Goal: Communication & Community: Answer question/provide support

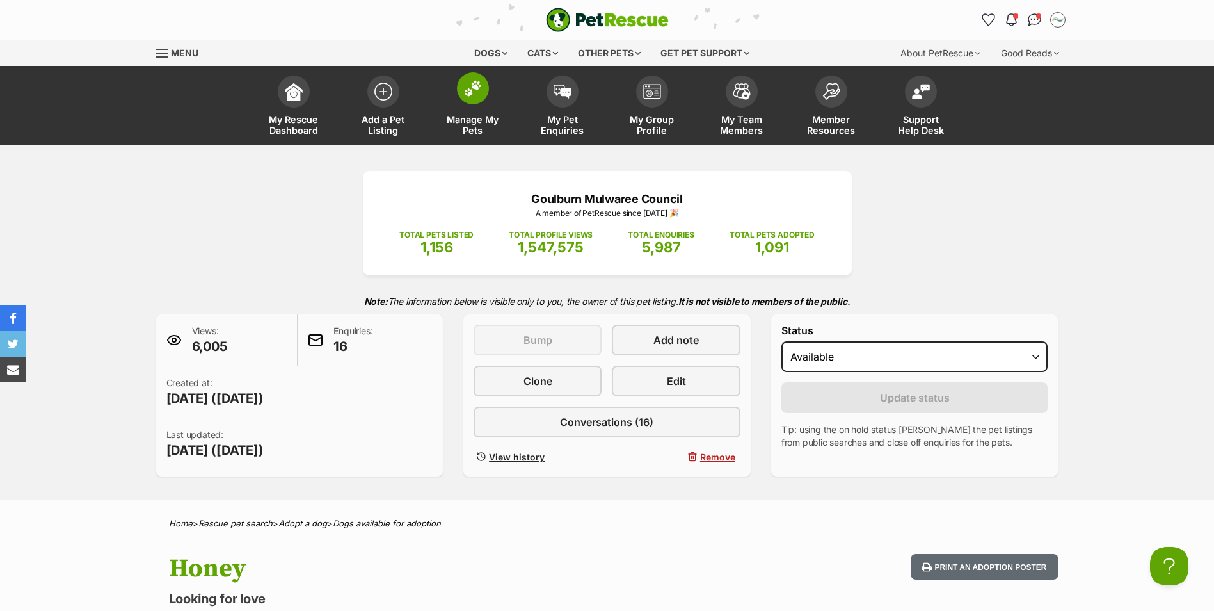
click at [480, 95] on img at bounding box center [473, 88] width 18 height 17
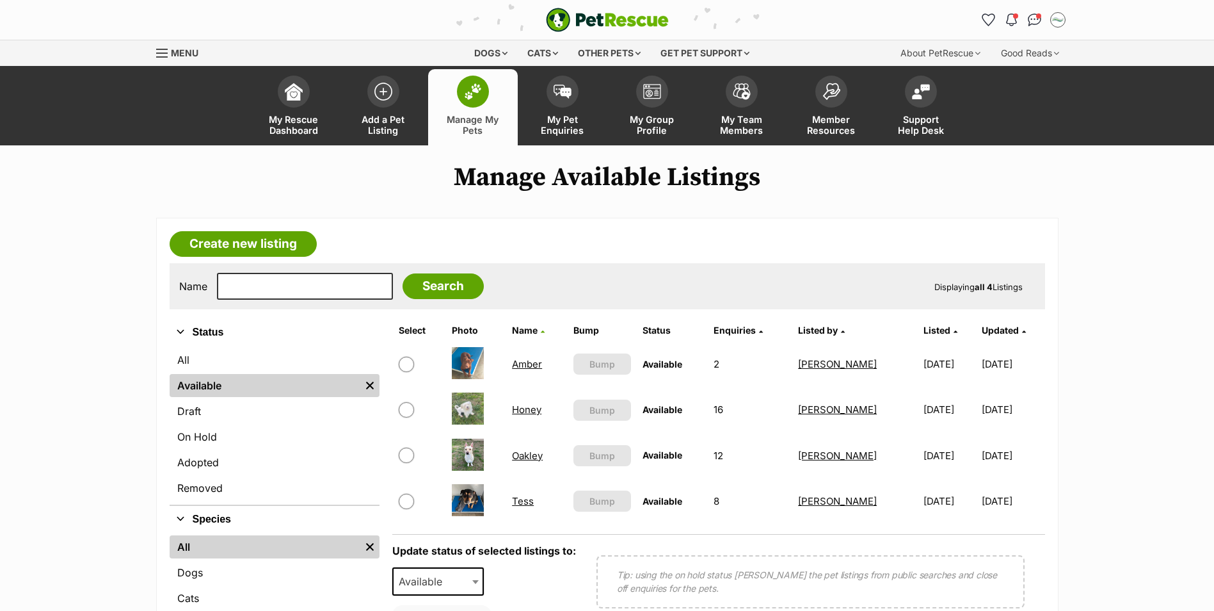
click at [527, 411] on link "Honey" at bounding box center [526, 409] width 29 height 12
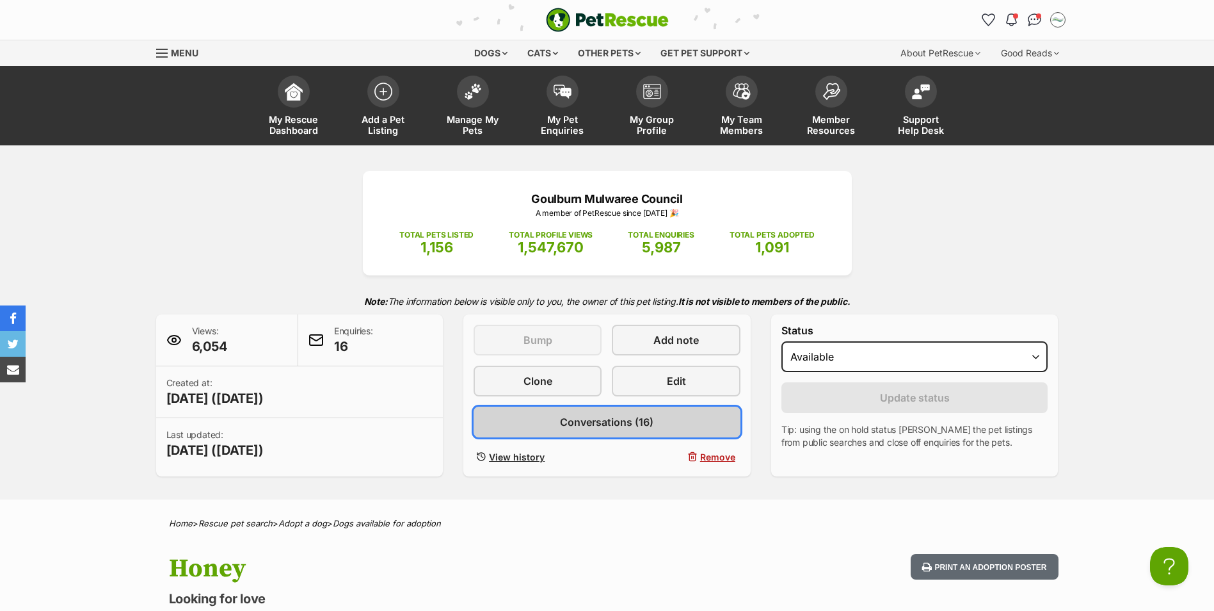
click at [579, 419] on span "Conversations (16)" at bounding box center [606, 421] width 93 height 15
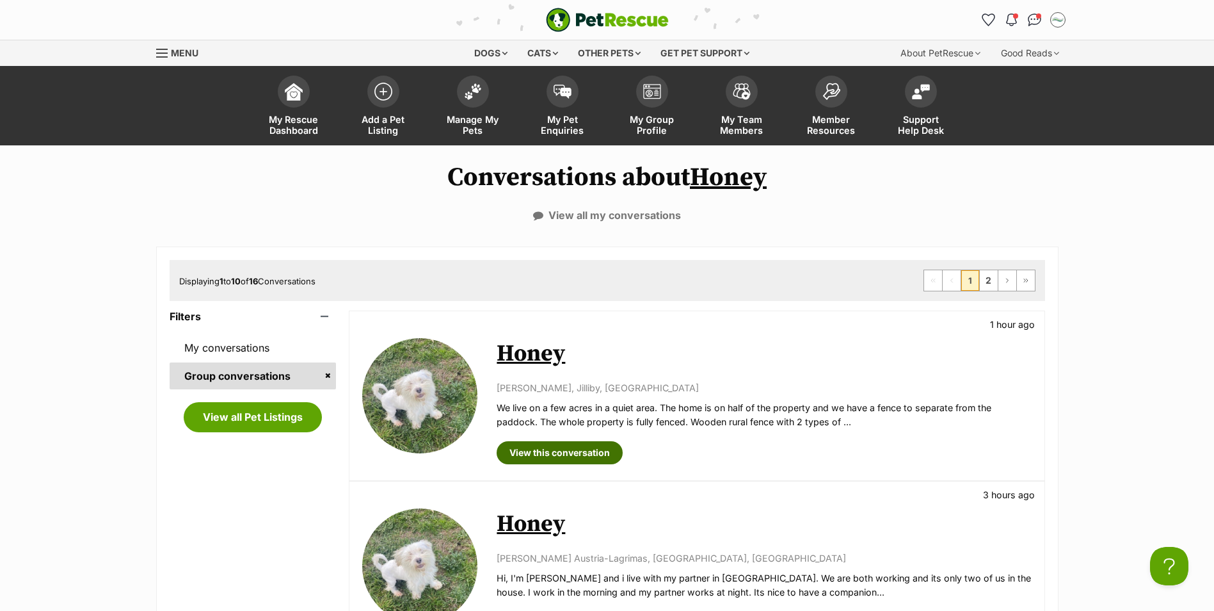
click at [554, 451] on link "View this conversation" at bounding box center [560, 452] width 126 height 23
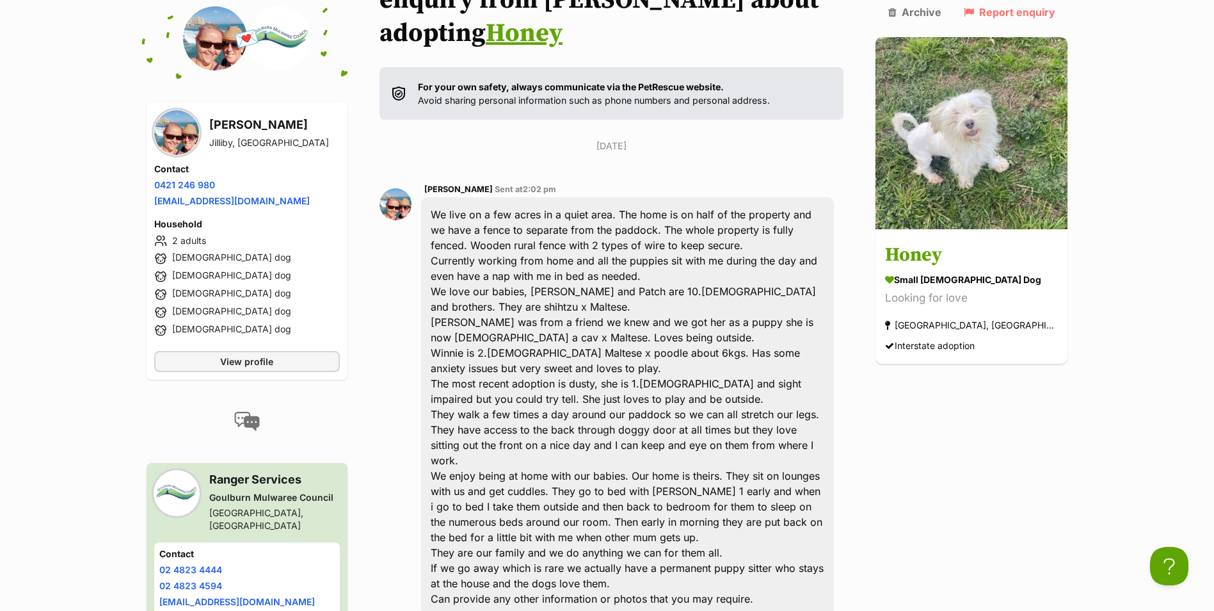
scroll to position [264, 0]
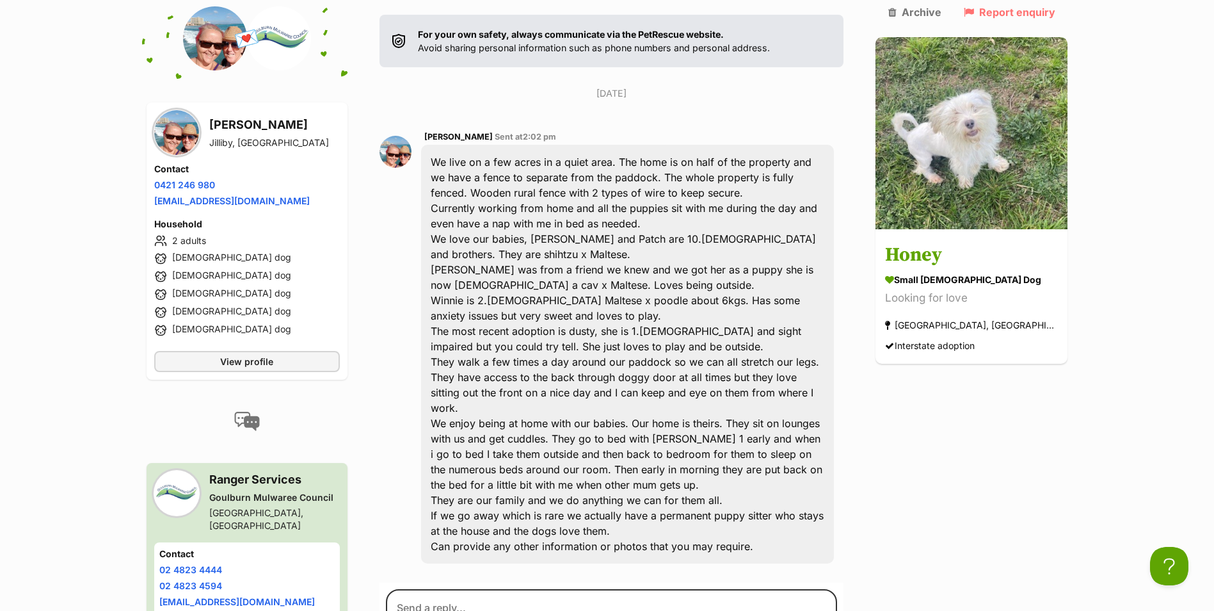
click at [402, 136] on img at bounding box center [396, 152] width 32 height 32
click at [174, 120] on img at bounding box center [176, 132] width 45 height 45
click at [221, 38] on img at bounding box center [215, 38] width 64 height 64
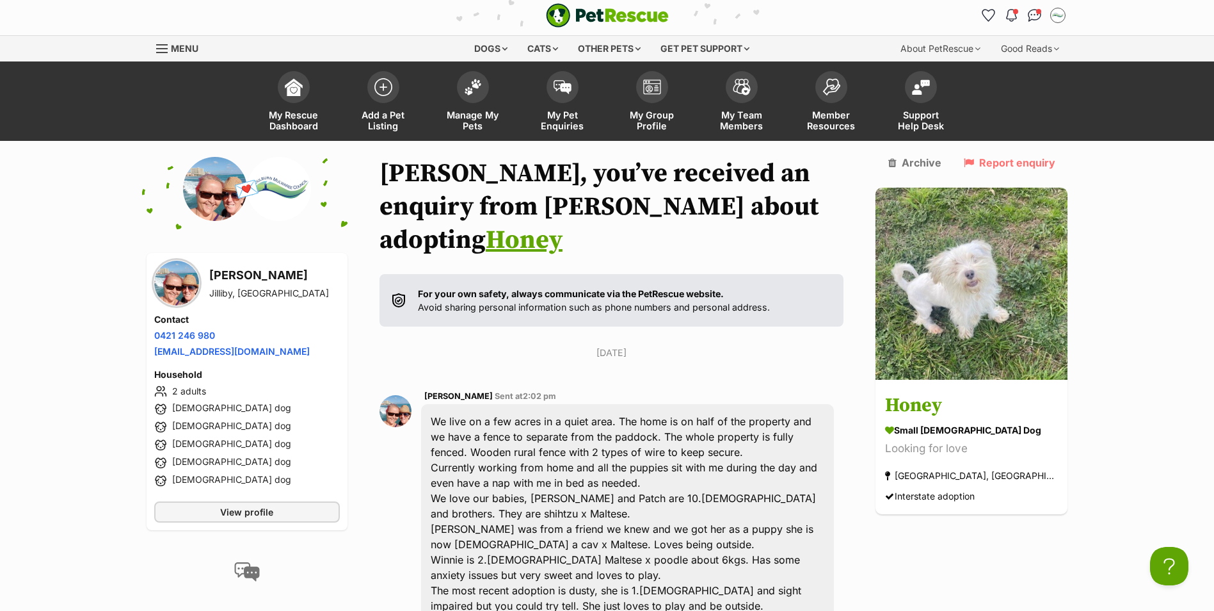
scroll to position [0, 0]
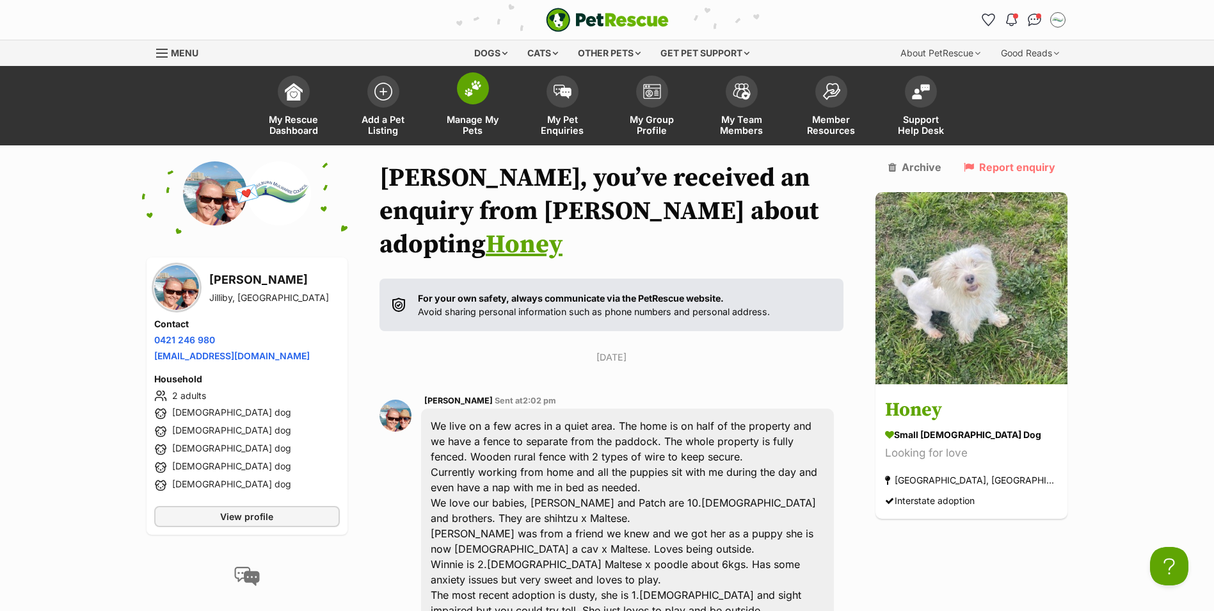
drag, startPoint x: 468, startPoint y: 95, endPoint x: 480, endPoint y: 110, distance: 19.1
click at [468, 95] on img at bounding box center [473, 88] width 18 height 17
